Goal: Register for event/course

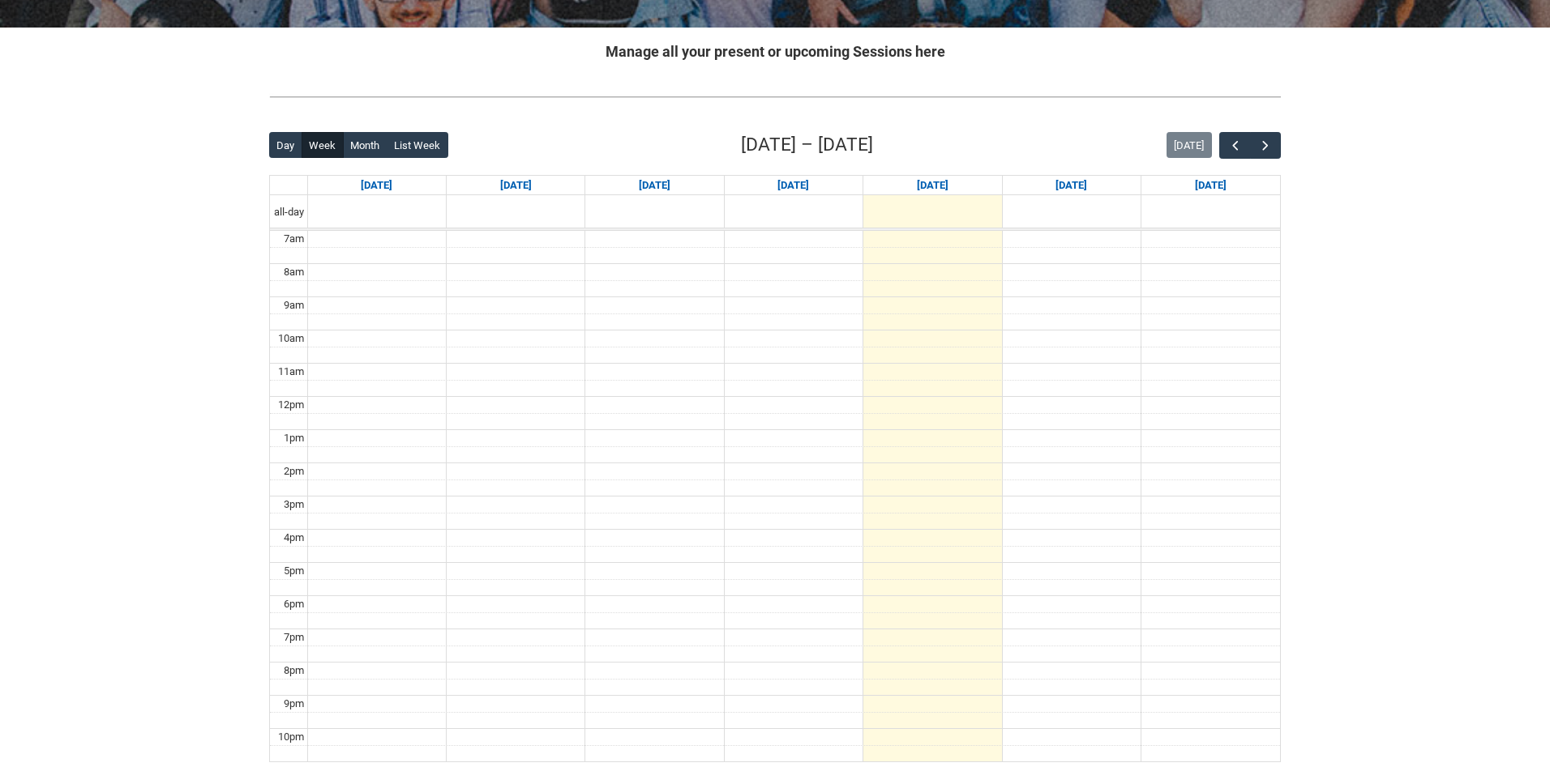
scroll to position [301, 0]
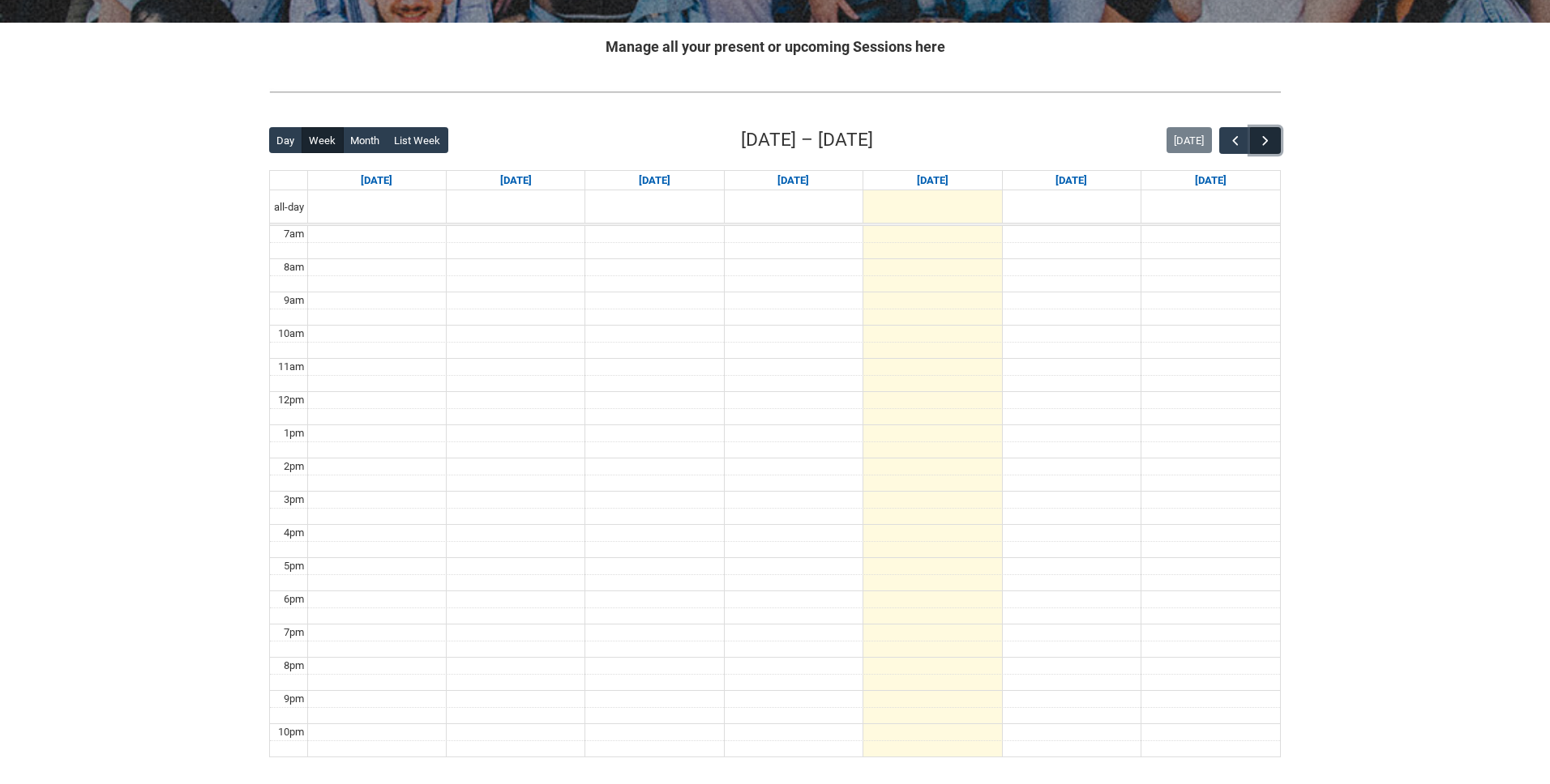
click at [1274, 145] on button "button" at bounding box center [1265, 141] width 31 height 27
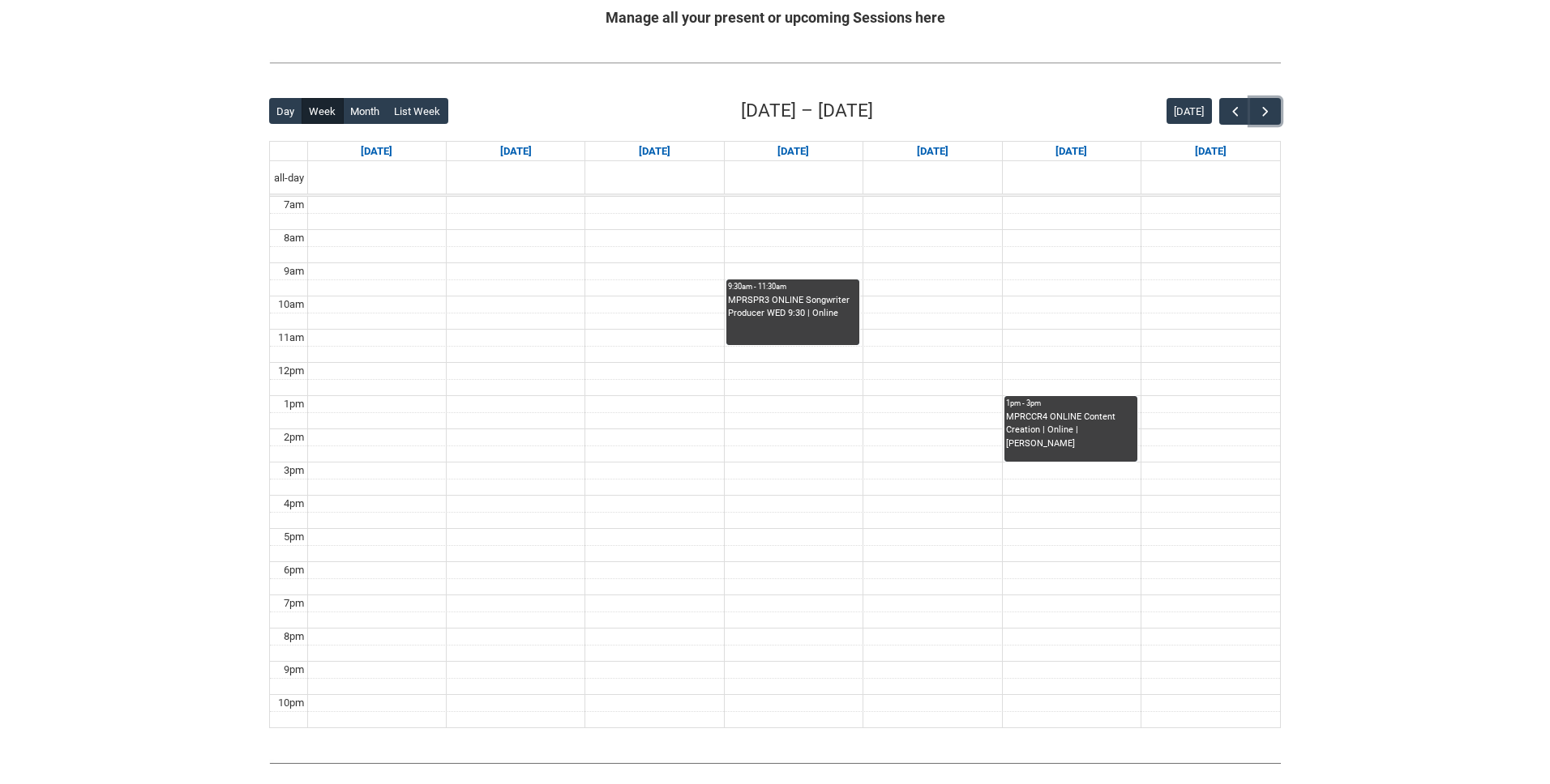
scroll to position [304, 0]
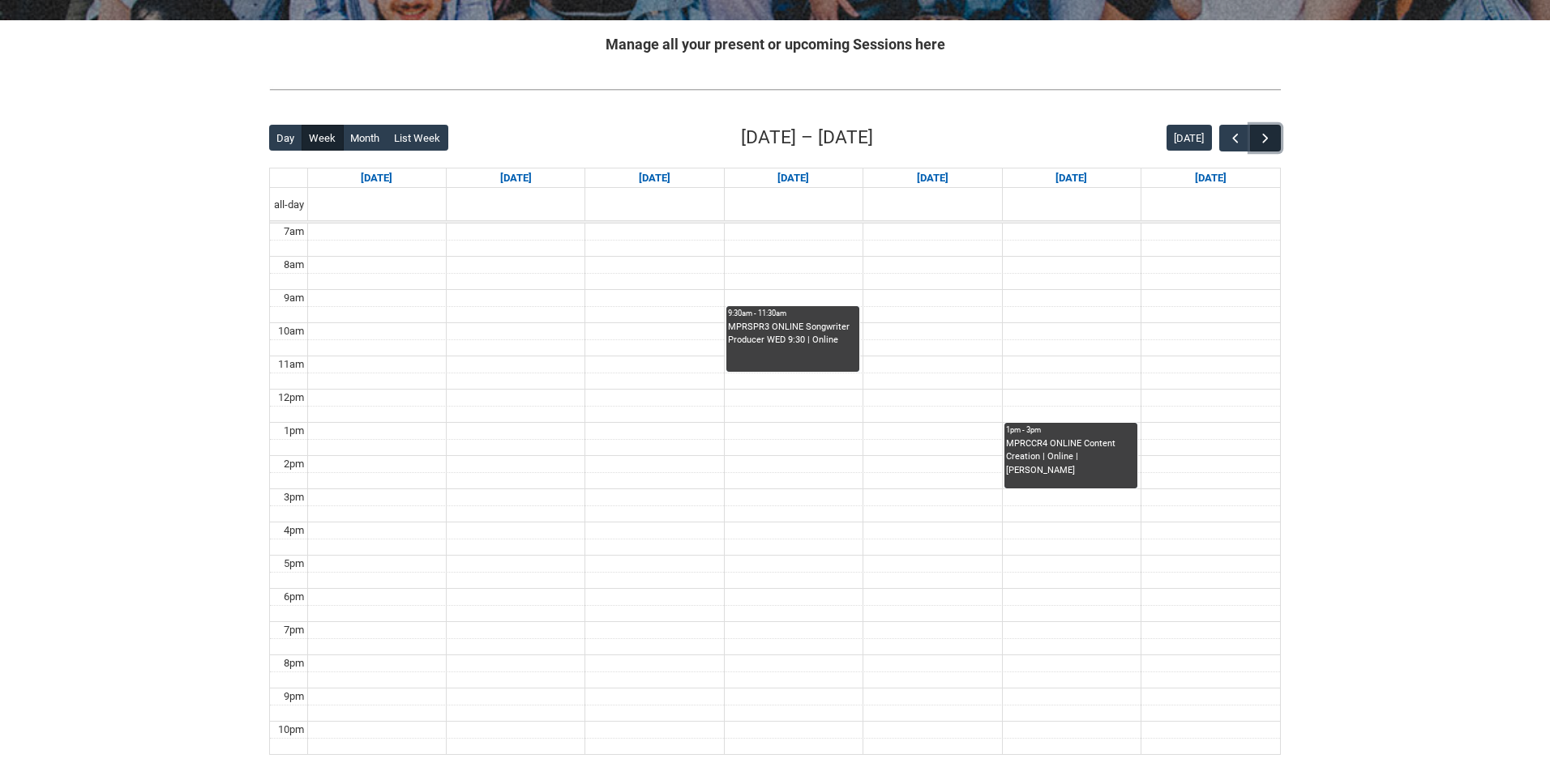
click at [1269, 146] on button "button" at bounding box center [1265, 139] width 31 height 27
click at [1284, 136] on div "Back Loading... This page should update in a few seconds... Day Week Month List…" at bounding box center [775, 439] width 1038 height 657
click at [1269, 139] on span "button" at bounding box center [1265, 138] width 16 height 16
click at [1270, 140] on span "button" at bounding box center [1265, 138] width 16 height 16
click at [1239, 139] on span "button" at bounding box center [1235, 138] width 16 height 16
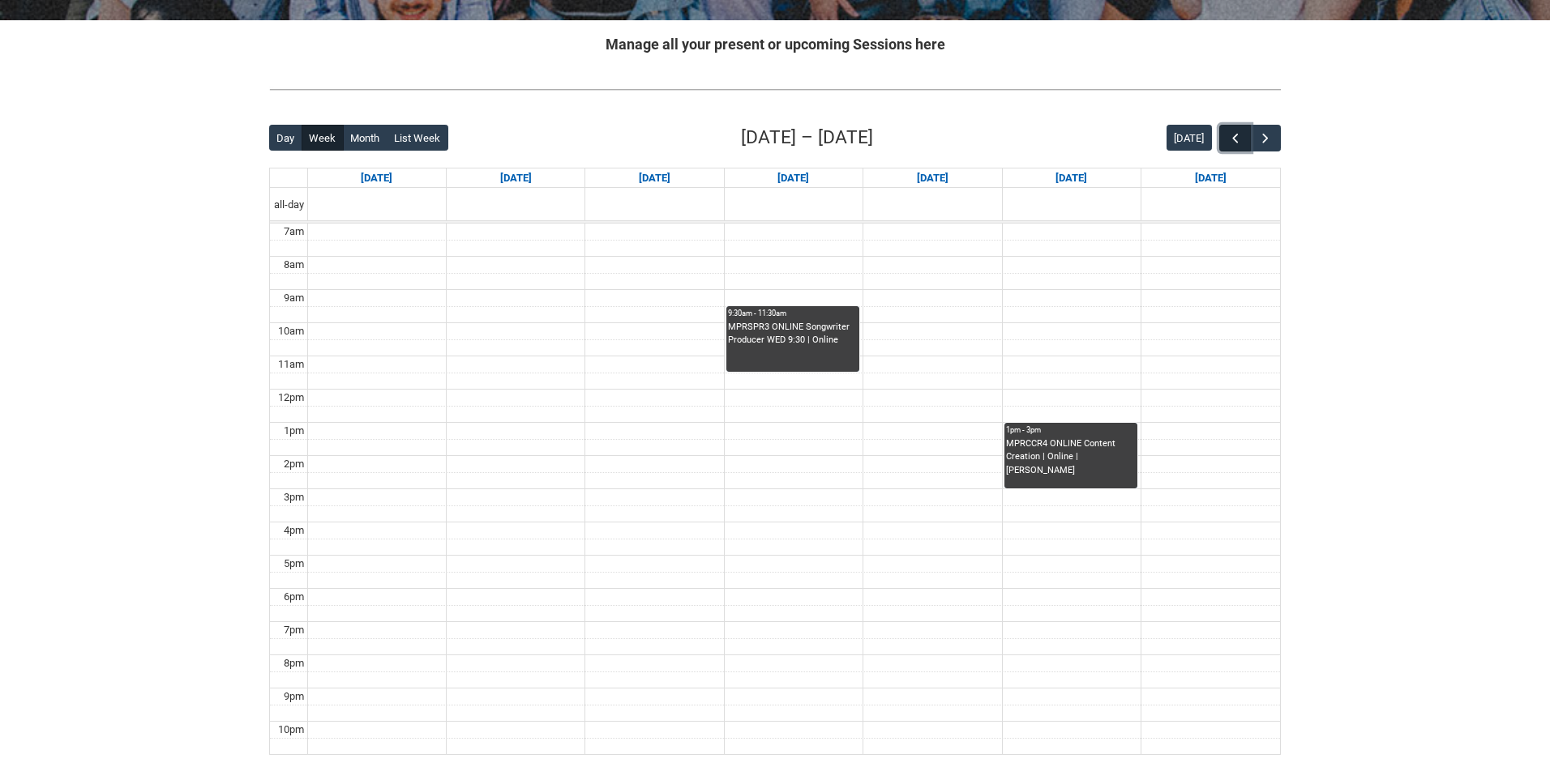
click at [1239, 138] on span "button" at bounding box center [1235, 138] width 16 height 16
click at [1240, 138] on span "button" at bounding box center [1235, 138] width 16 height 16
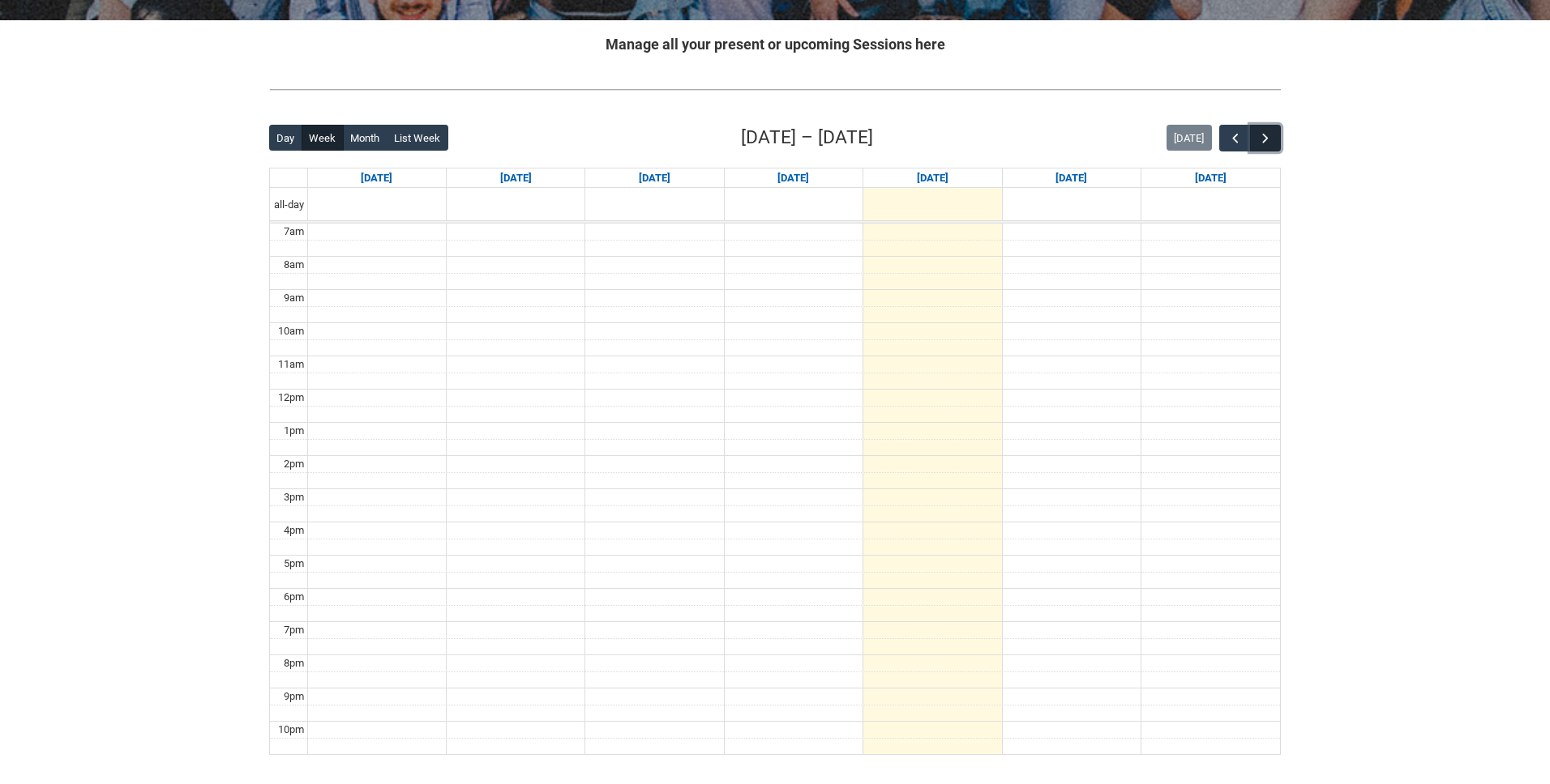
click at [1263, 137] on span "button" at bounding box center [1265, 138] width 16 height 16
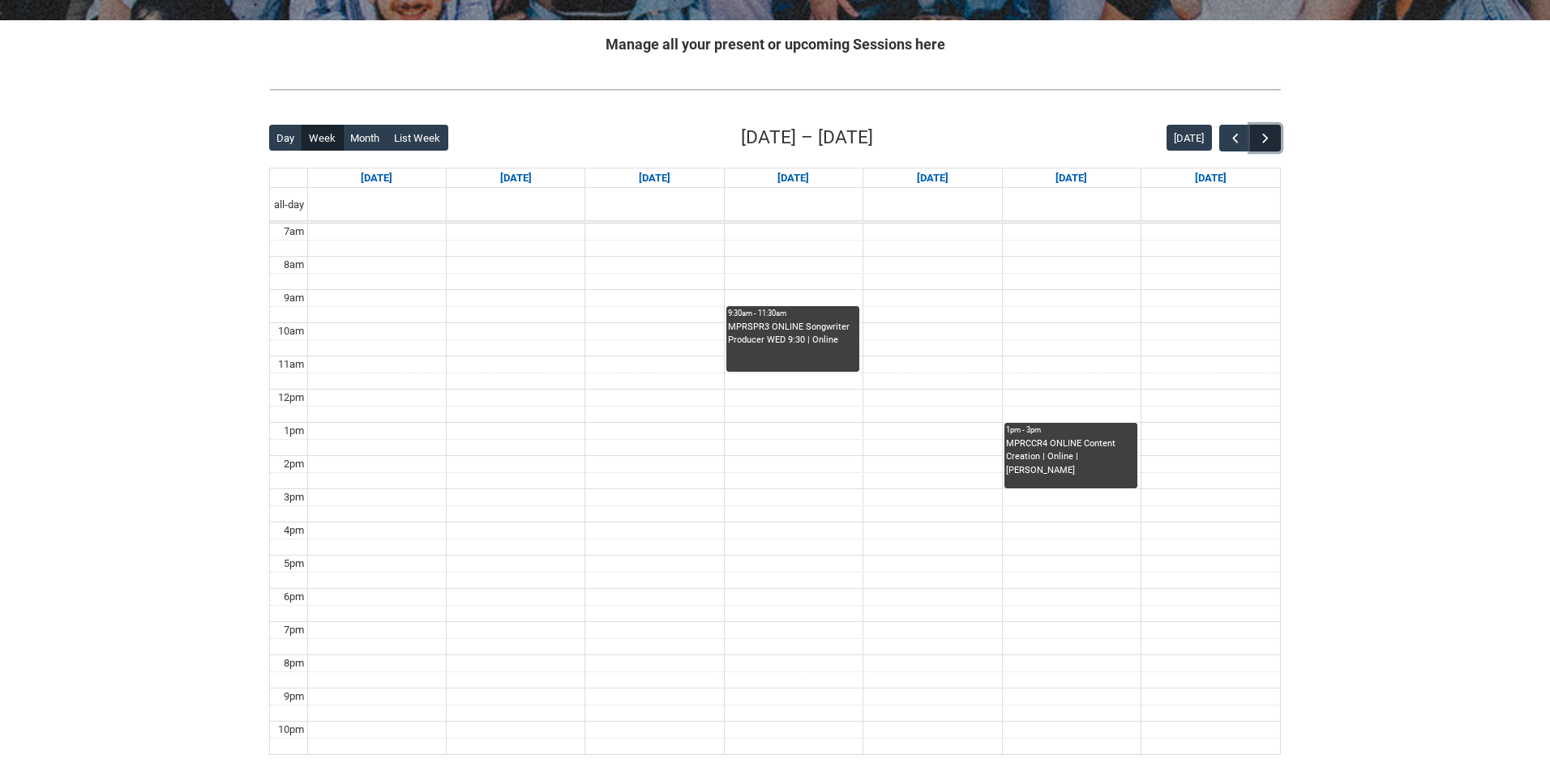
click at [1263, 137] on span "button" at bounding box center [1265, 138] width 16 height 16
click at [1237, 137] on span "button" at bounding box center [1235, 138] width 16 height 16
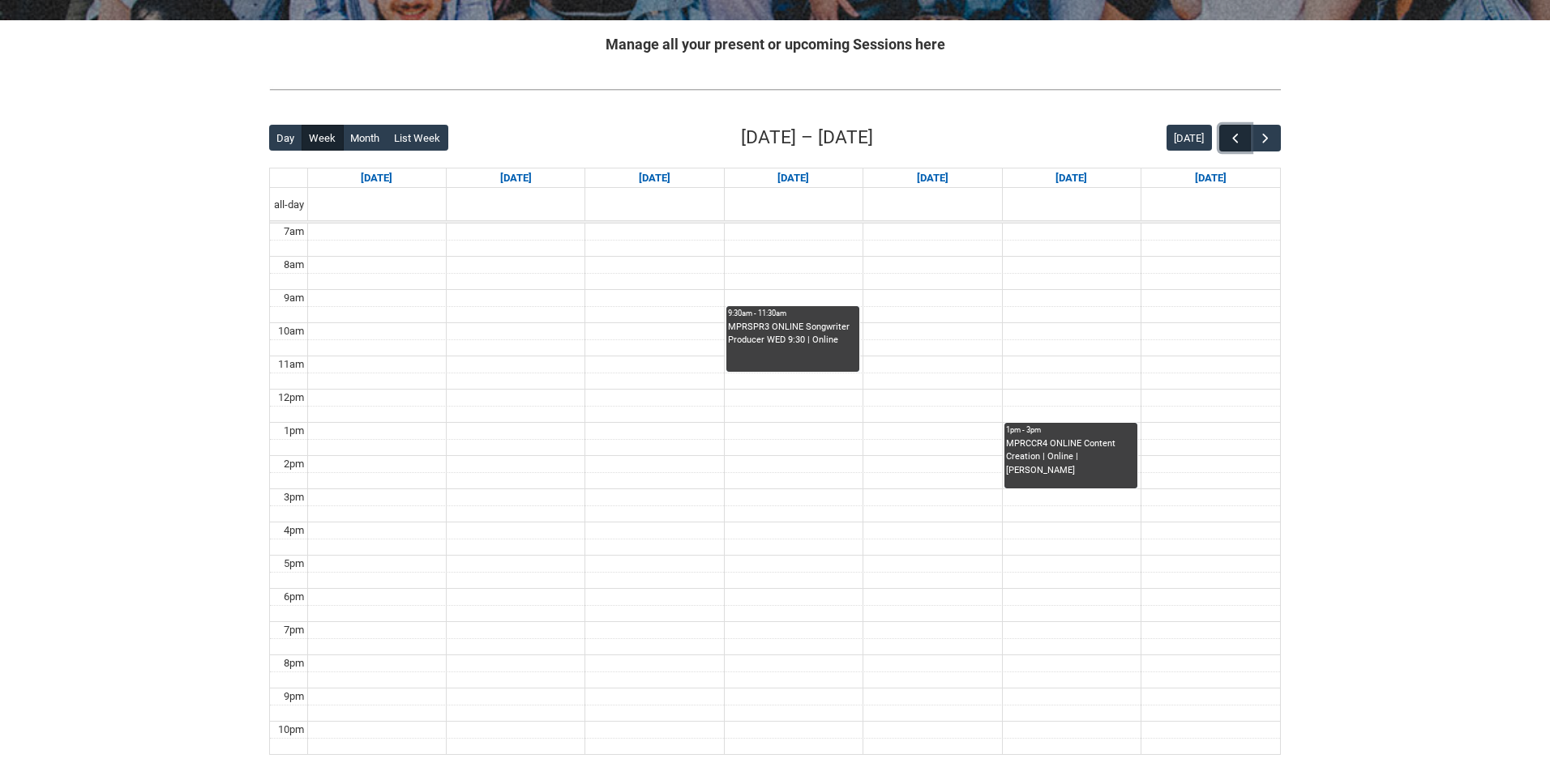
click at [1237, 137] on span "button" at bounding box center [1235, 138] width 16 height 16
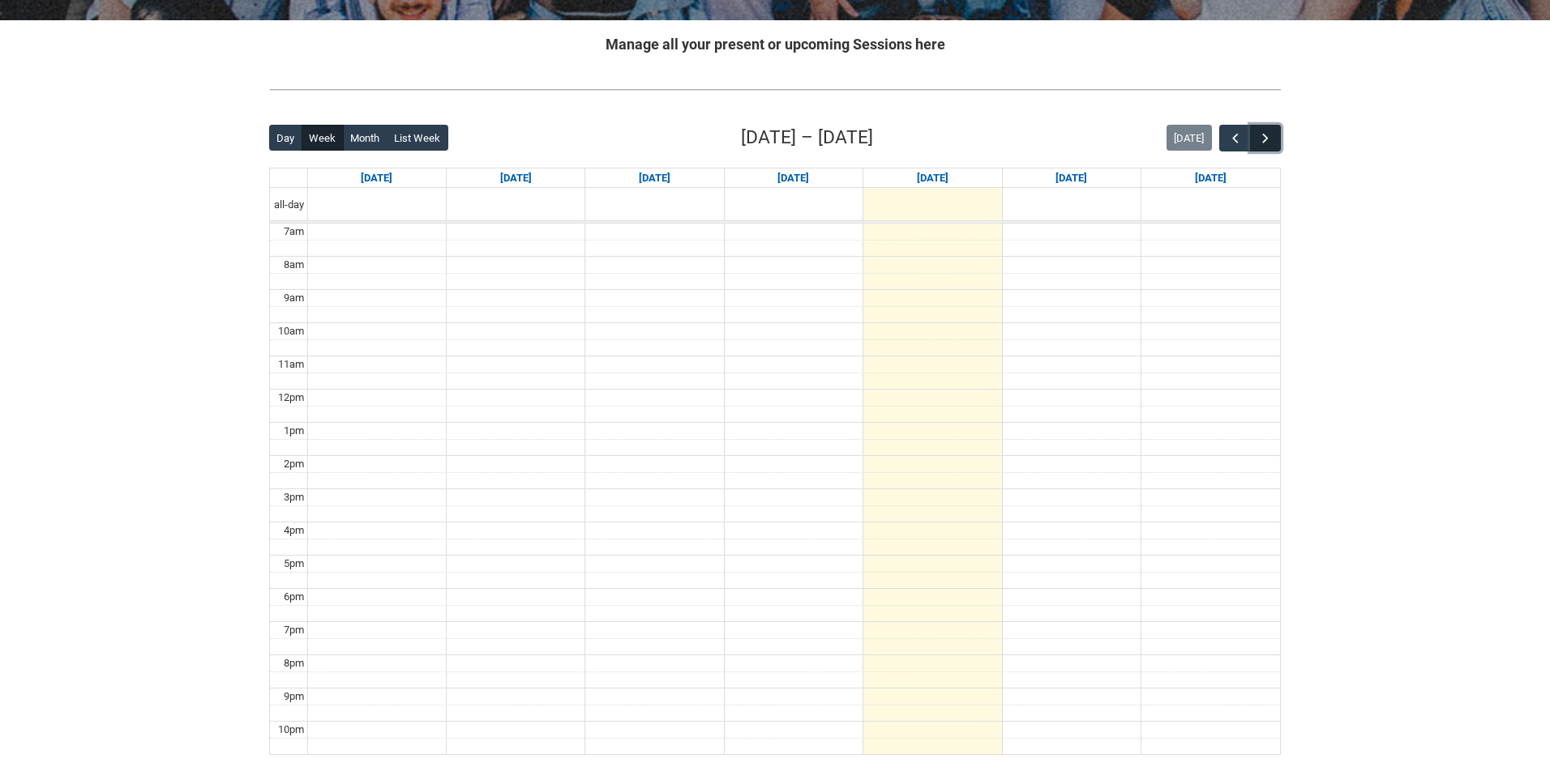
click at [1270, 136] on span "button" at bounding box center [1265, 138] width 16 height 16
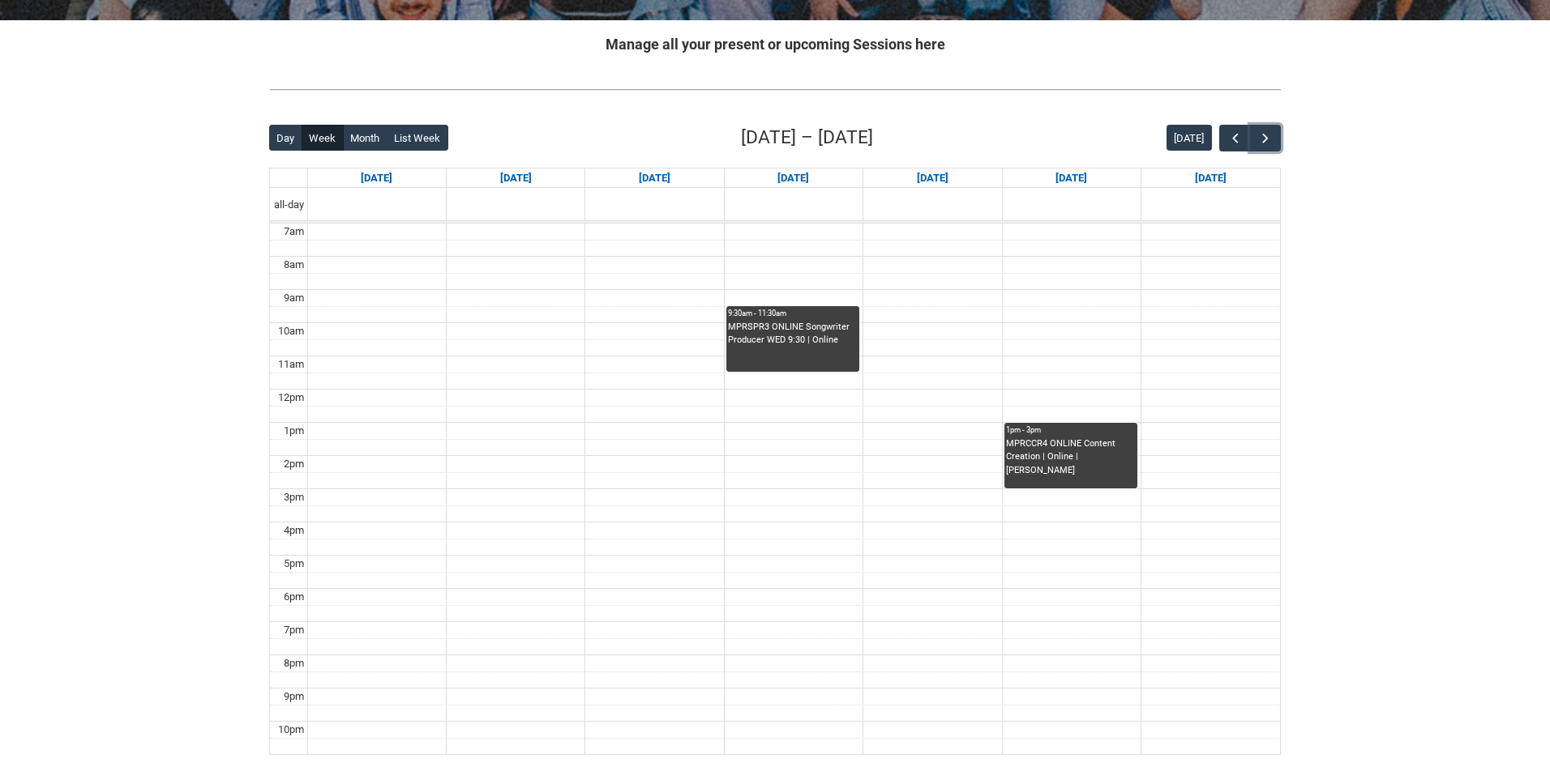
click at [789, 325] on div "MPRSPR3 ONLINE Songwriter Producer WED 9:30 | Online" at bounding box center [793, 334] width 130 height 27
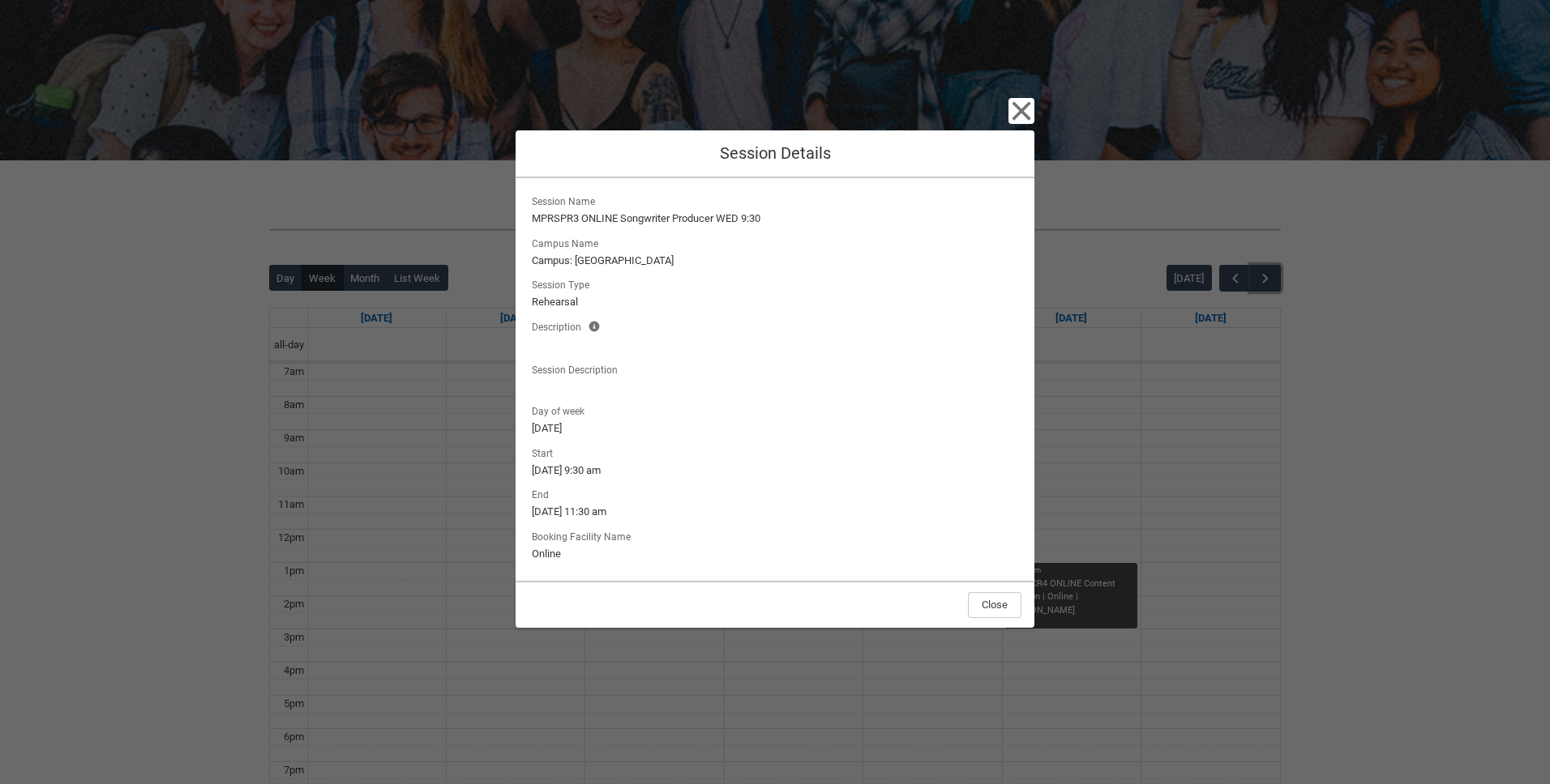
scroll to position [0, 0]
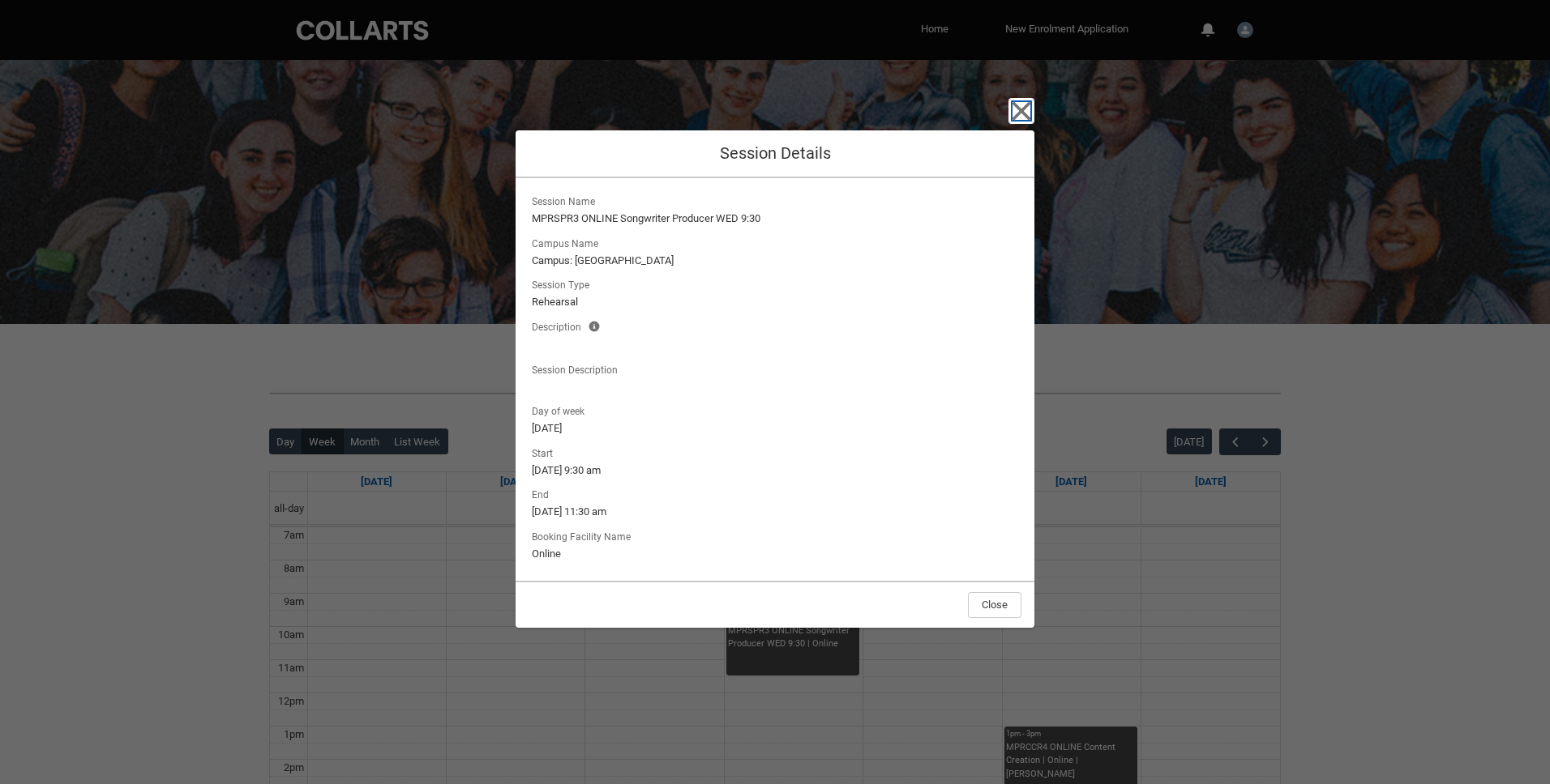
click at [1022, 107] on icon "button" at bounding box center [1021, 111] width 26 height 26
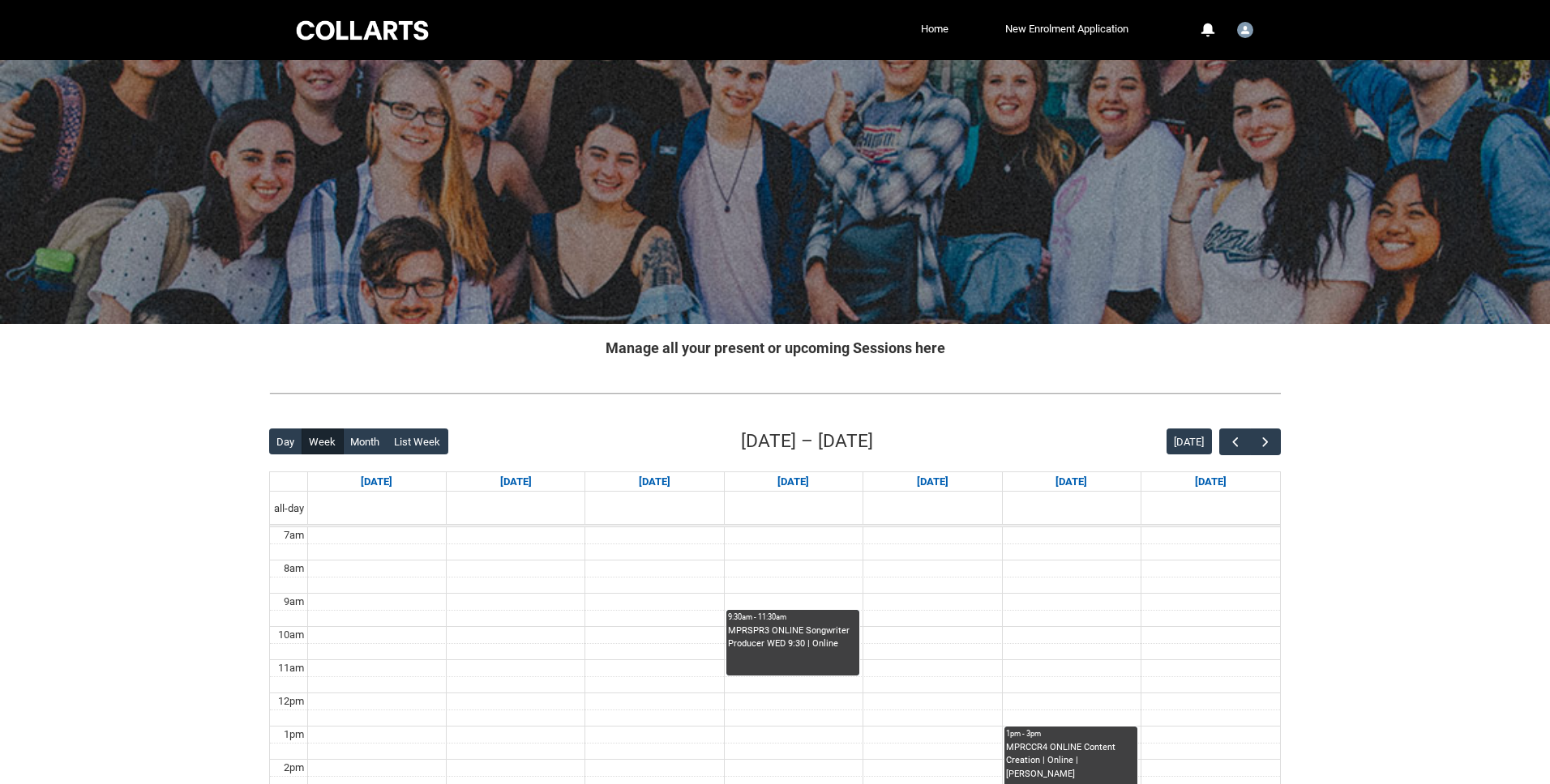
click at [1416, 536] on div "Skip to Main Content Collarts Education Community Home New Enrolment Applicatio…" at bounding box center [775, 604] width 1550 height 1208
